Goal: Information Seeking & Learning: Learn about a topic

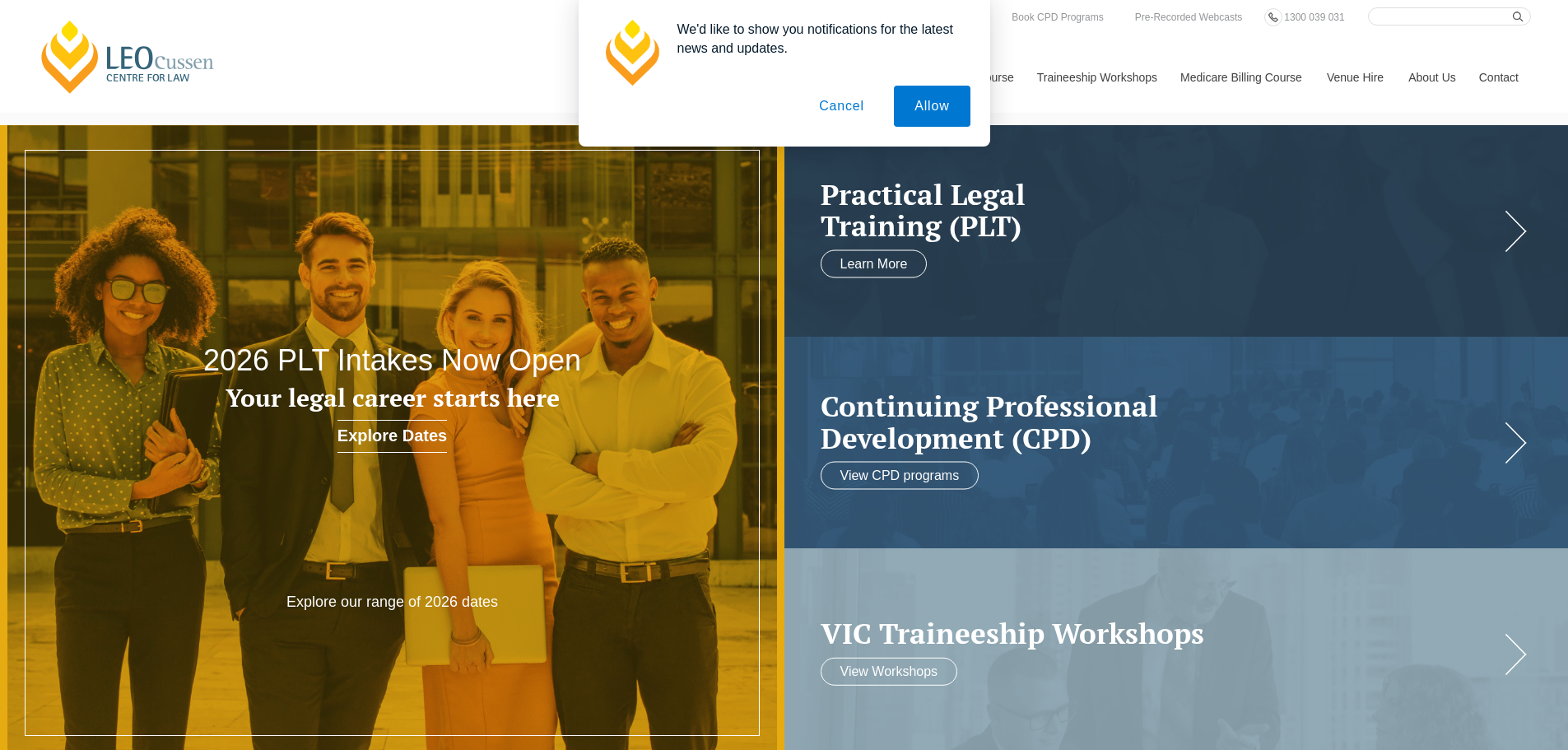
click at [826, 106] on button "Cancel" at bounding box center [842, 106] width 86 height 41
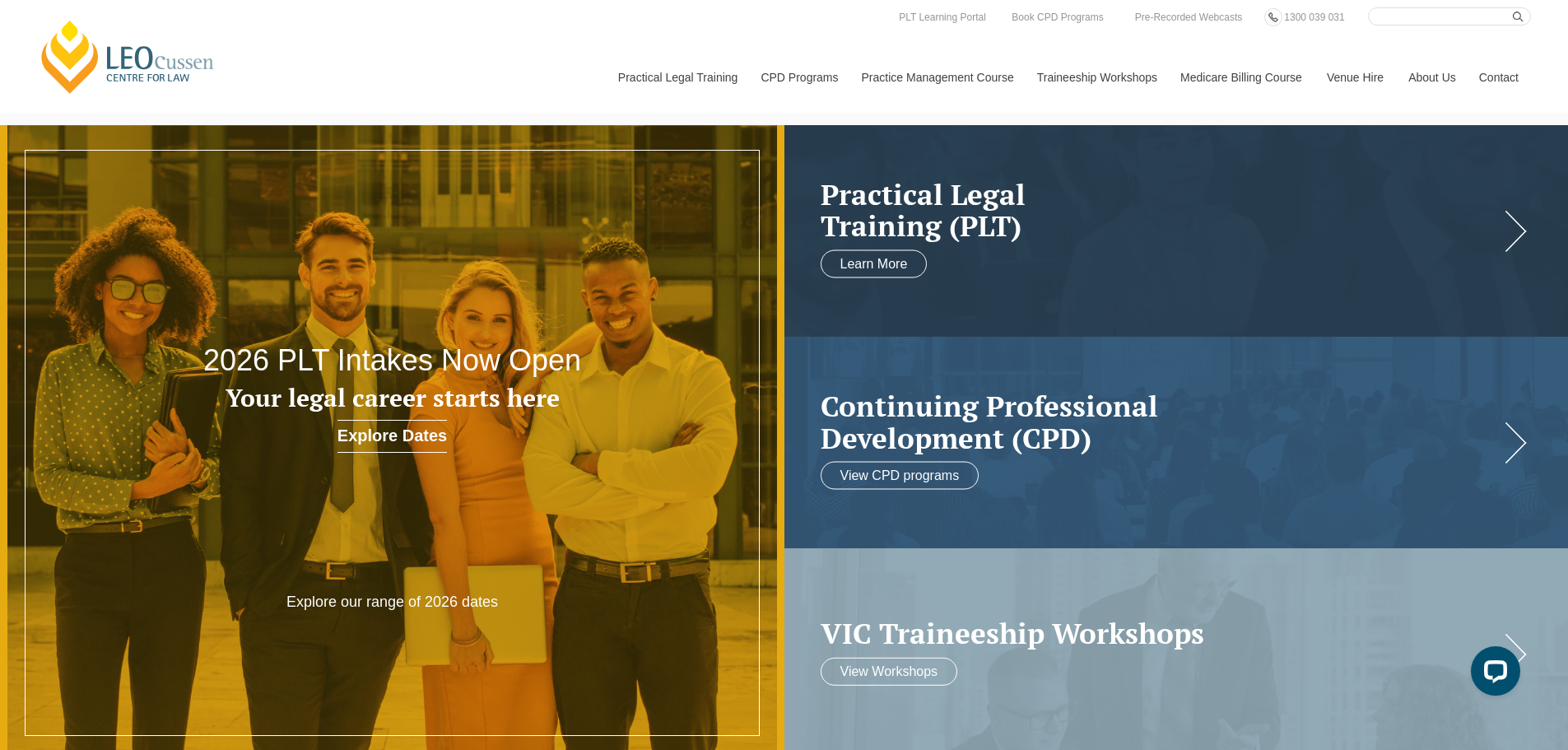
drag, startPoint x: 66, startPoint y: 44, endPoint x: 20, endPoint y: 74, distance: 54.9
click at [13, 76] on header "Leo Cussen Centre for Law Search here Practical Legal Training Our Practical Le…" at bounding box center [784, 56] width 1568 height 113
